Goal: Information Seeking & Learning: Learn about a topic

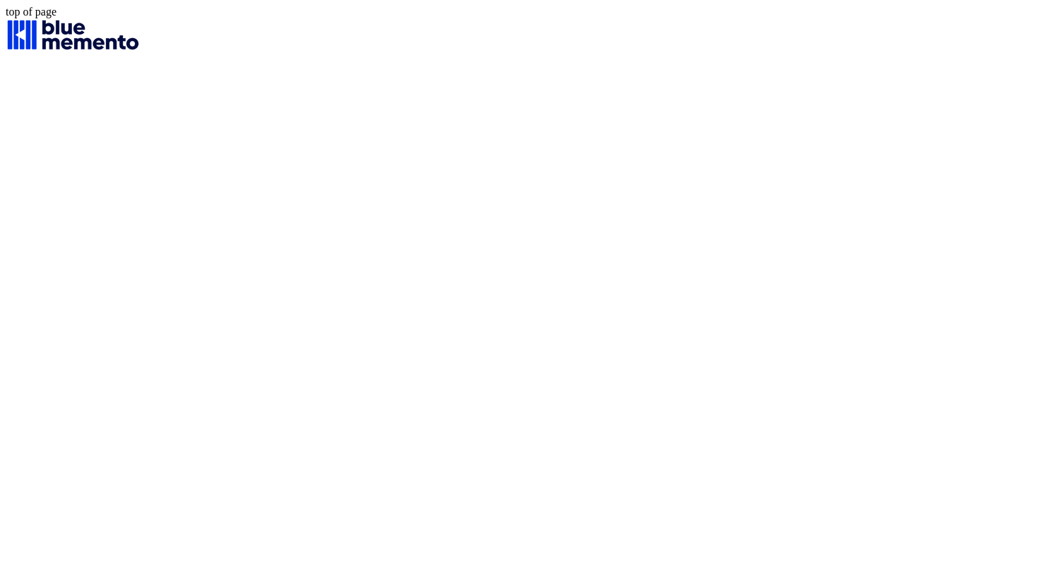
scroll to position [23698280, 0]
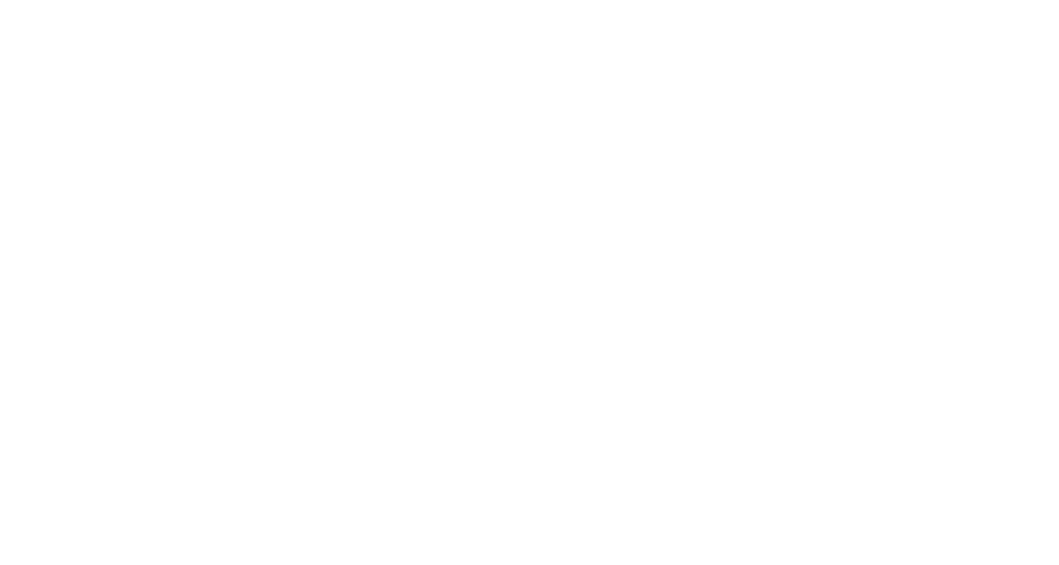
scroll to position [23698280, 0]
